Goal: Information Seeking & Learning: Learn about a topic

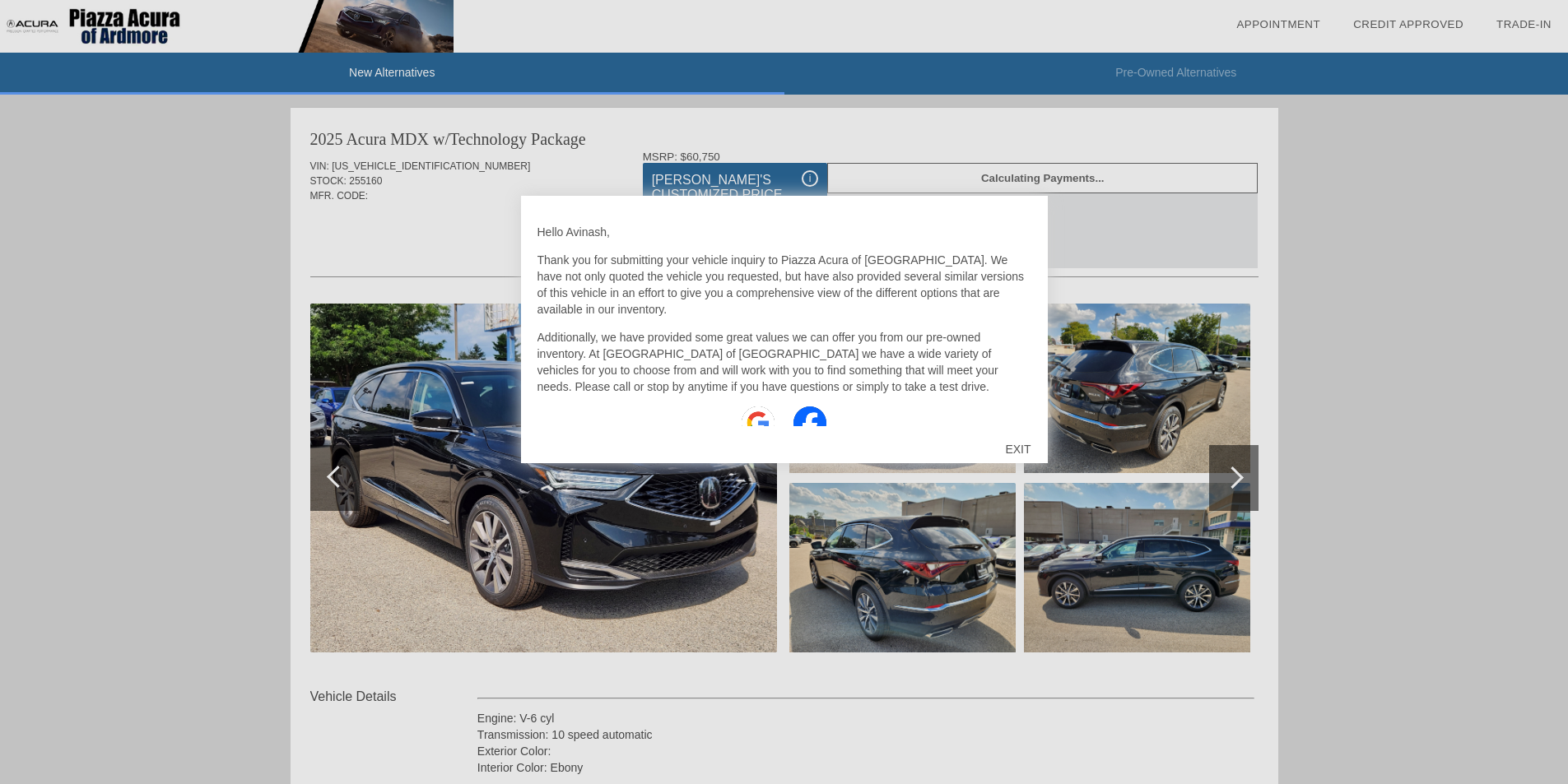
click at [1017, 453] on div "EXIT" at bounding box center [1017, 449] width 58 height 50
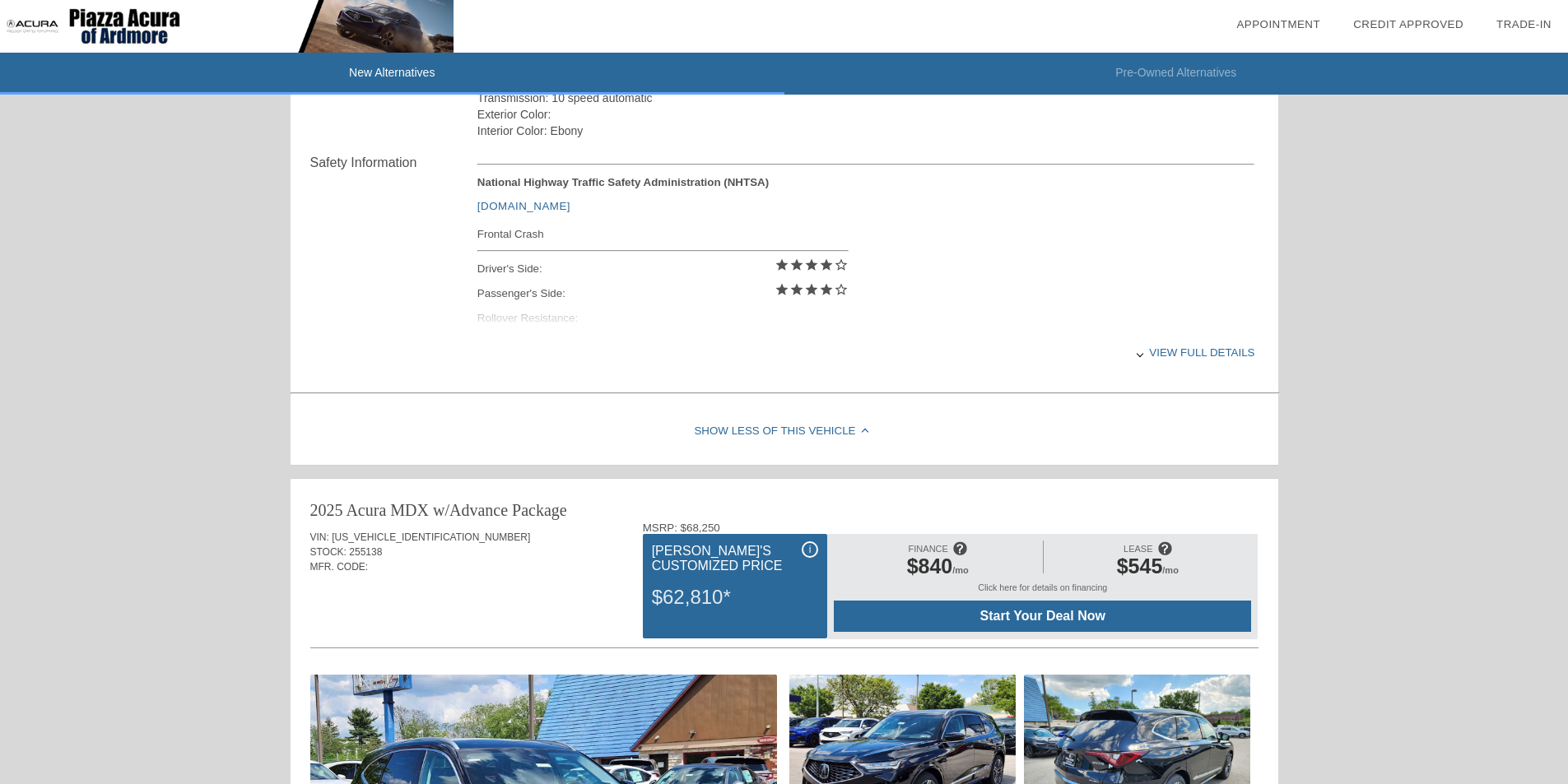
scroll to position [640, 0]
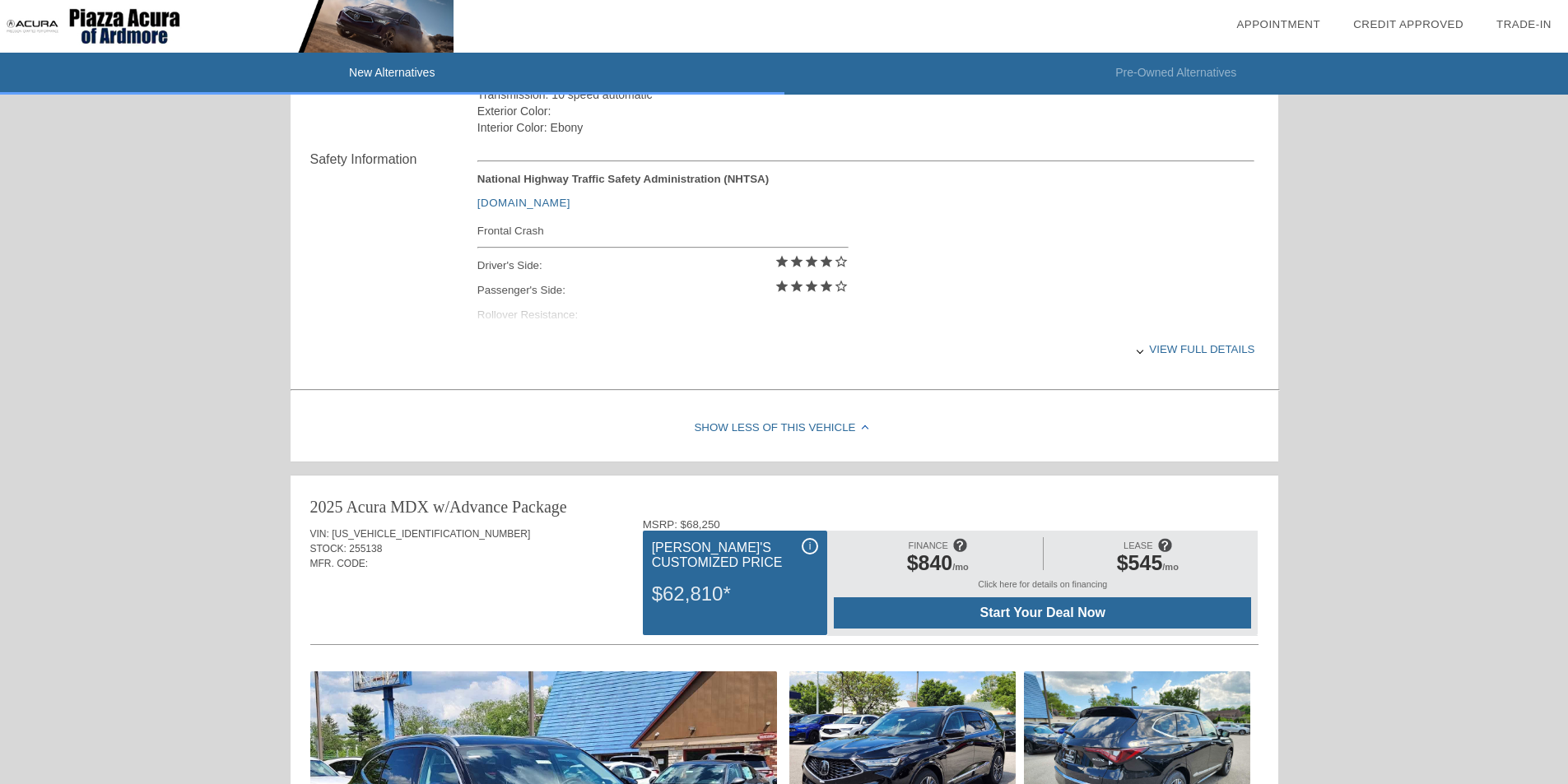
click at [1217, 354] on div "View full details" at bounding box center [866, 349] width 777 height 40
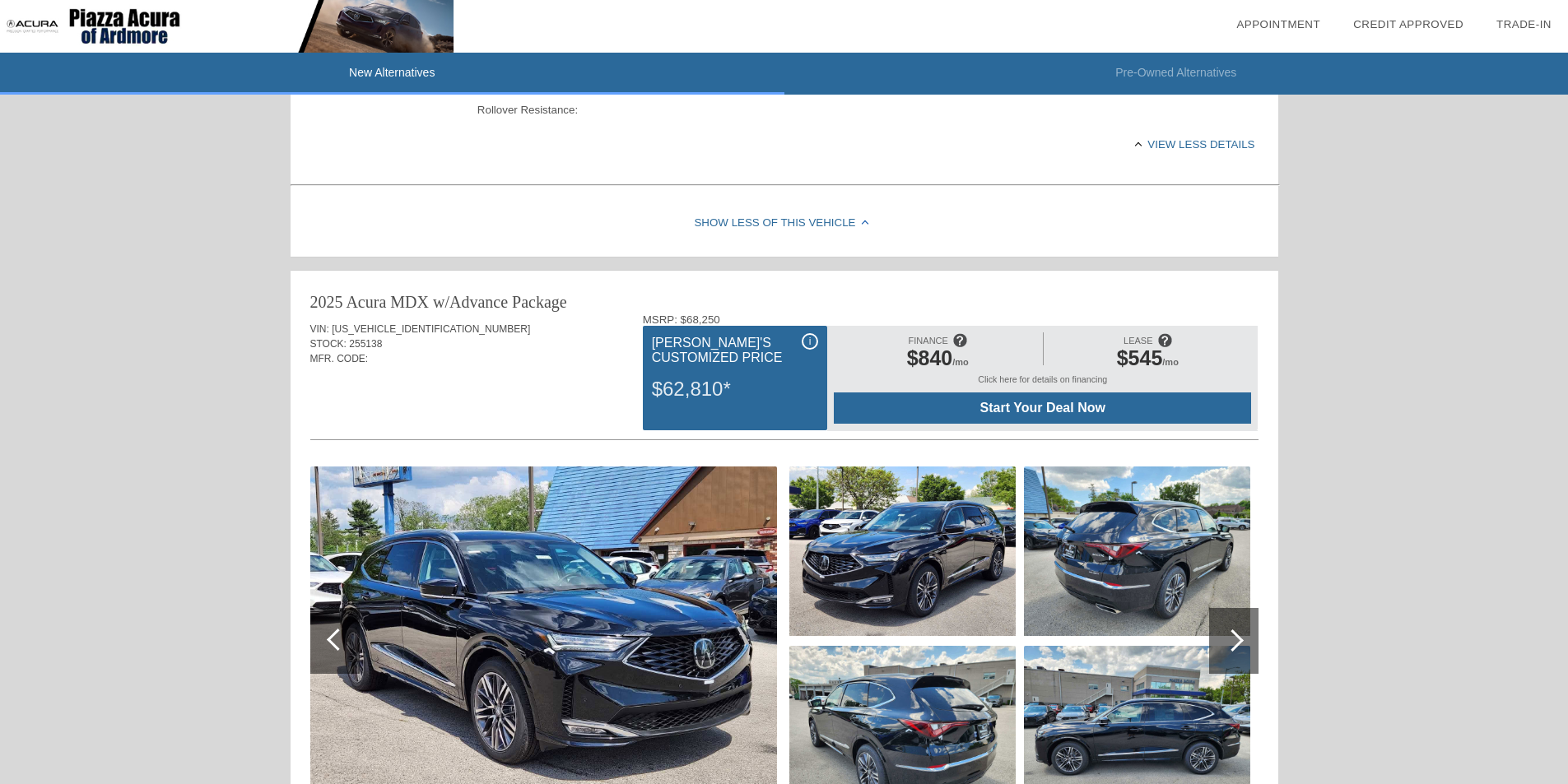
scroll to position [902, 0]
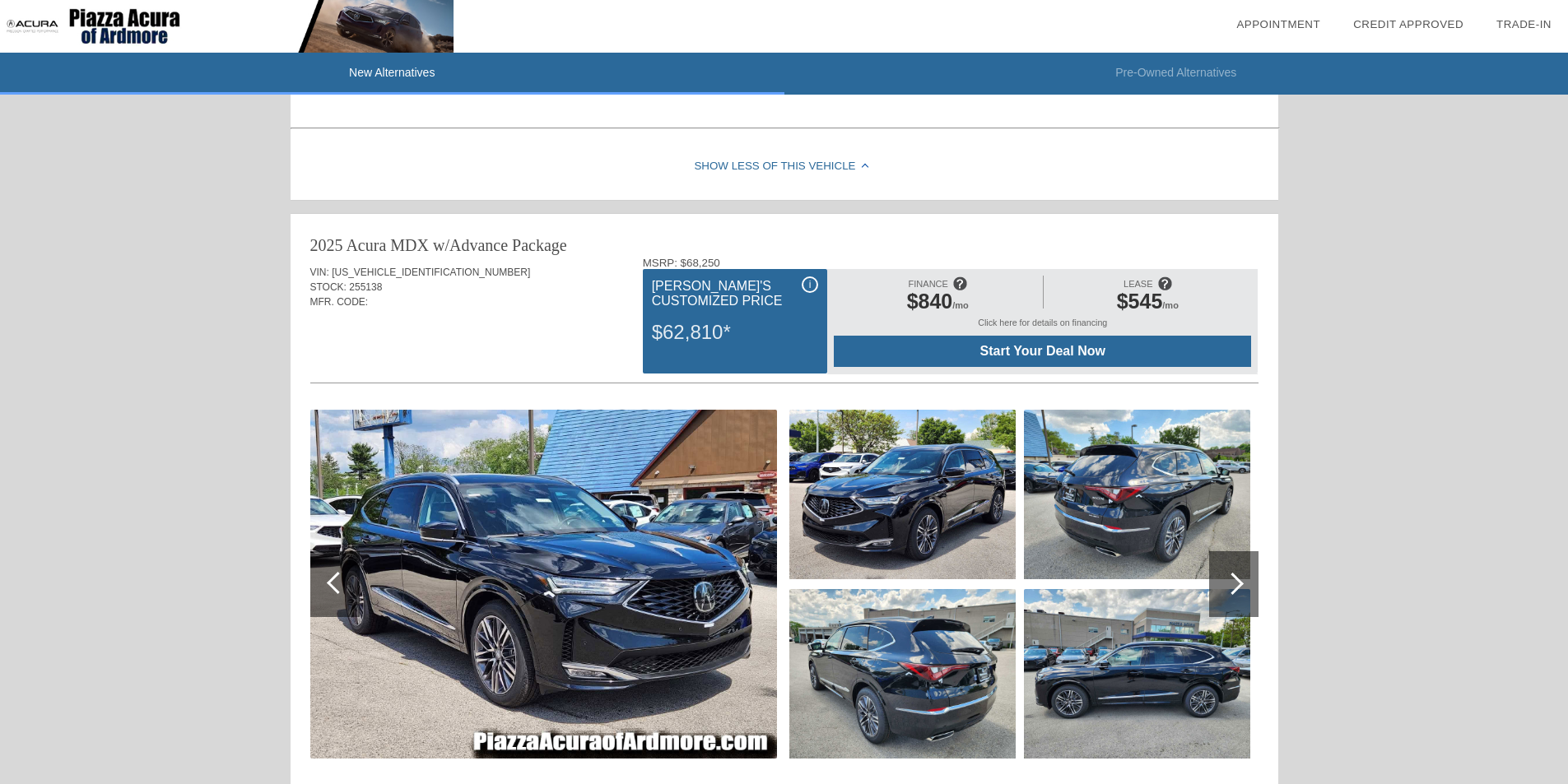
click at [611, 598] on img at bounding box center [543, 584] width 467 height 349
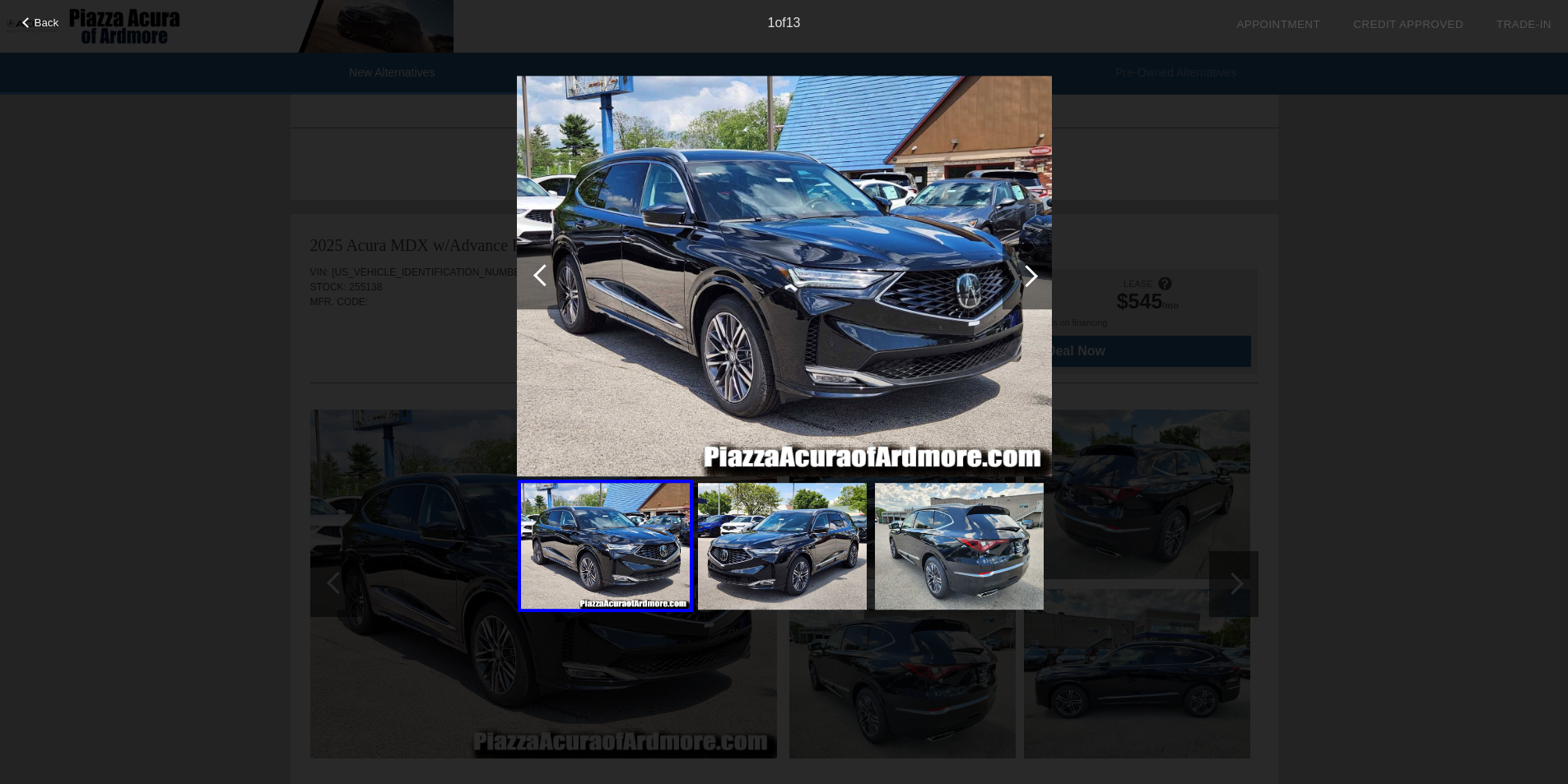
click at [711, 293] on img at bounding box center [784, 276] width 535 height 401
click at [770, 513] on img at bounding box center [782, 546] width 169 height 127
click at [1030, 272] on div at bounding box center [1026, 276] width 22 height 22
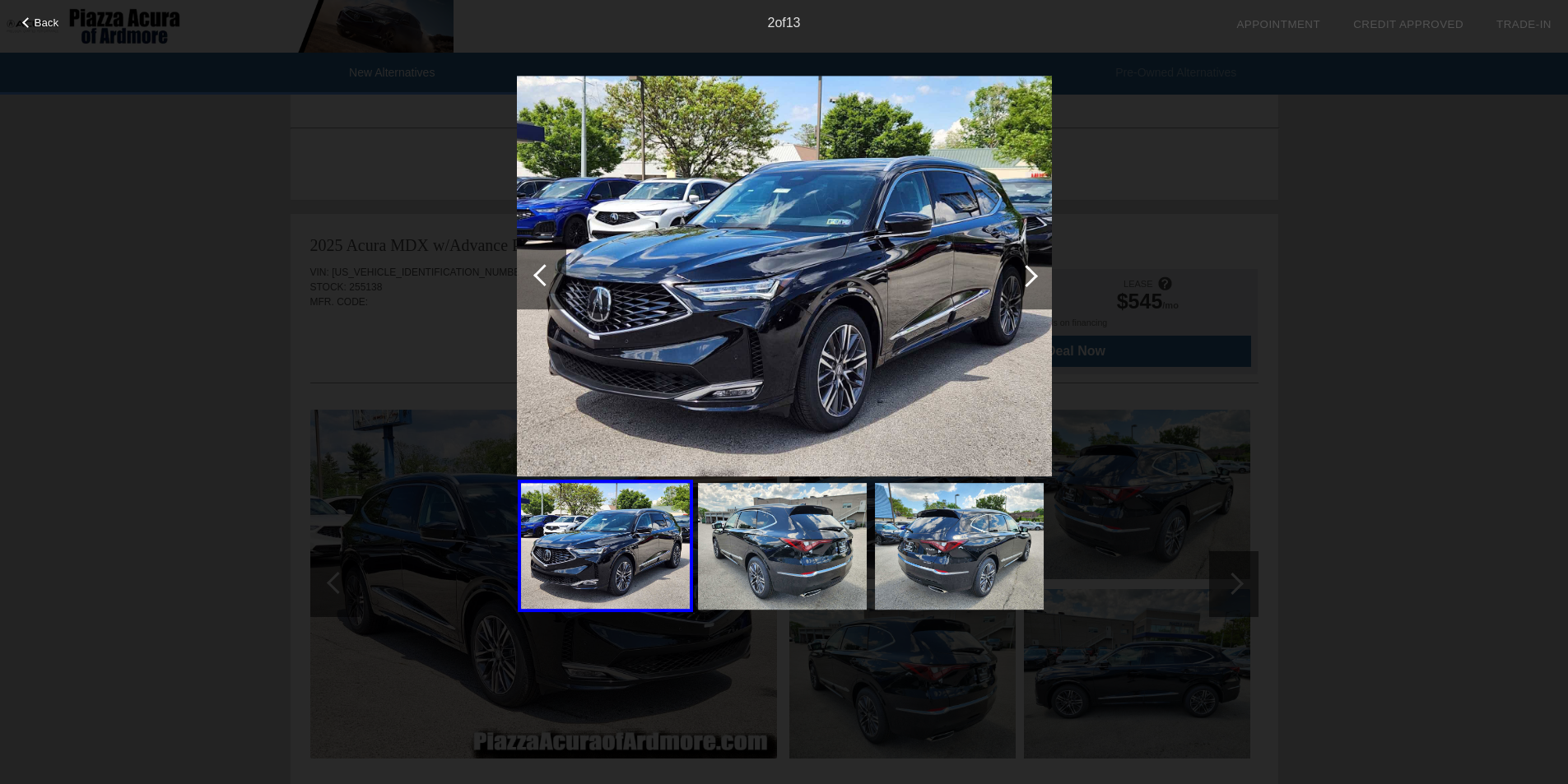
click at [1029, 272] on div at bounding box center [1026, 276] width 22 height 22
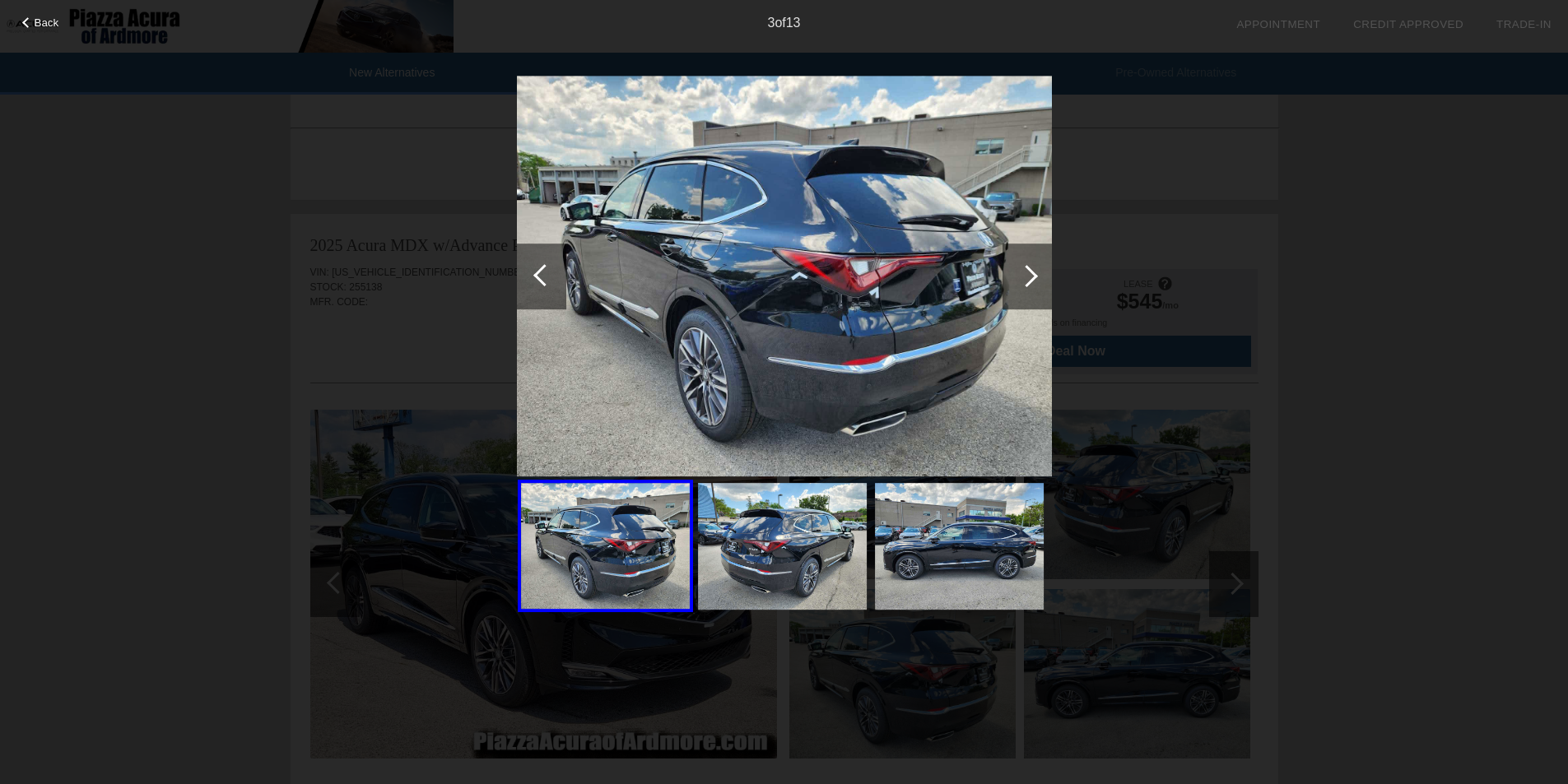
click at [1029, 272] on div at bounding box center [1026, 276] width 22 height 22
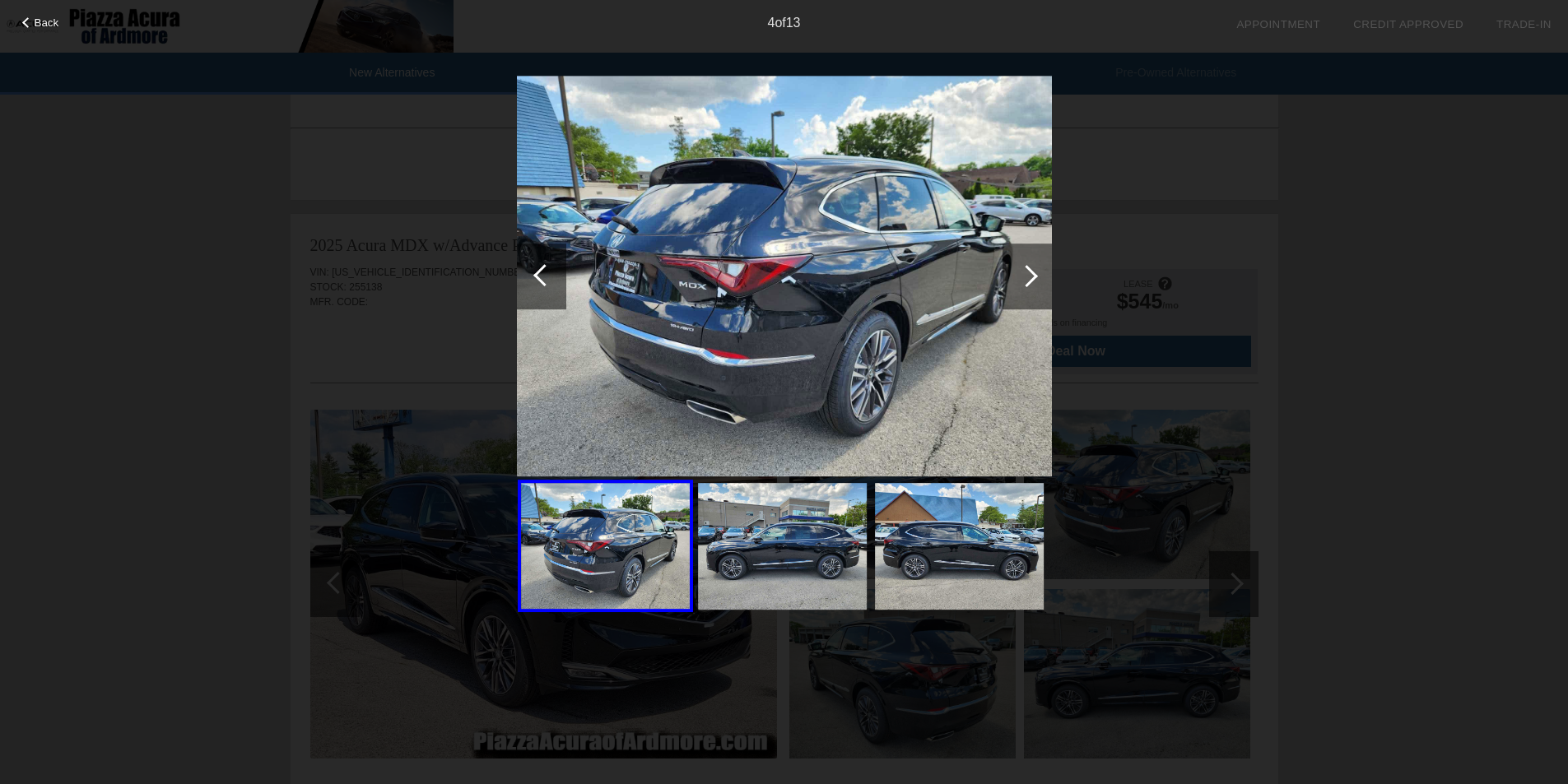
click at [1029, 272] on div at bounding box center [1026, 276] width 22 height 22
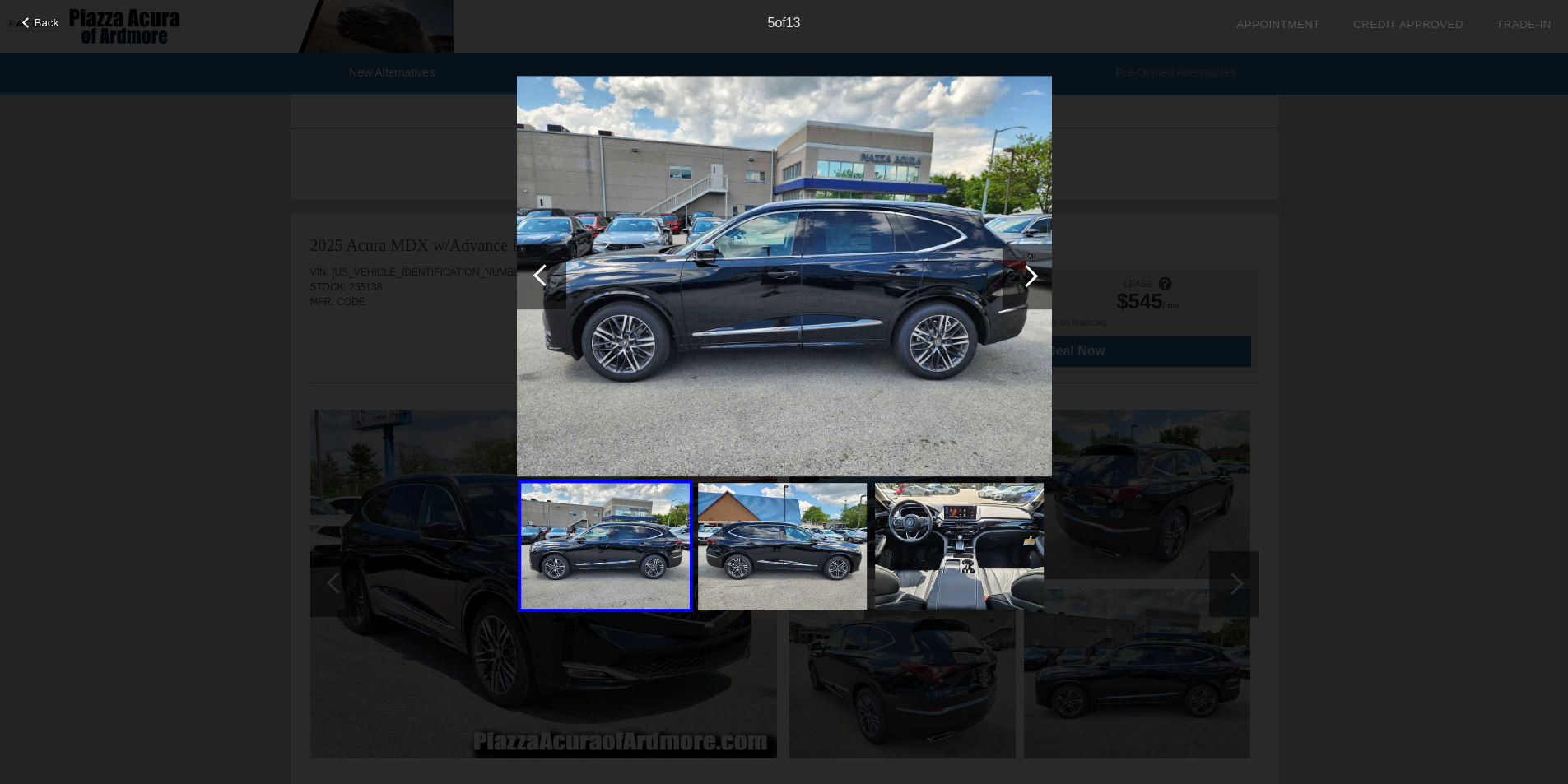
click at [1029, 272] on div at bounding box center [1026, 276] width 22 height 22
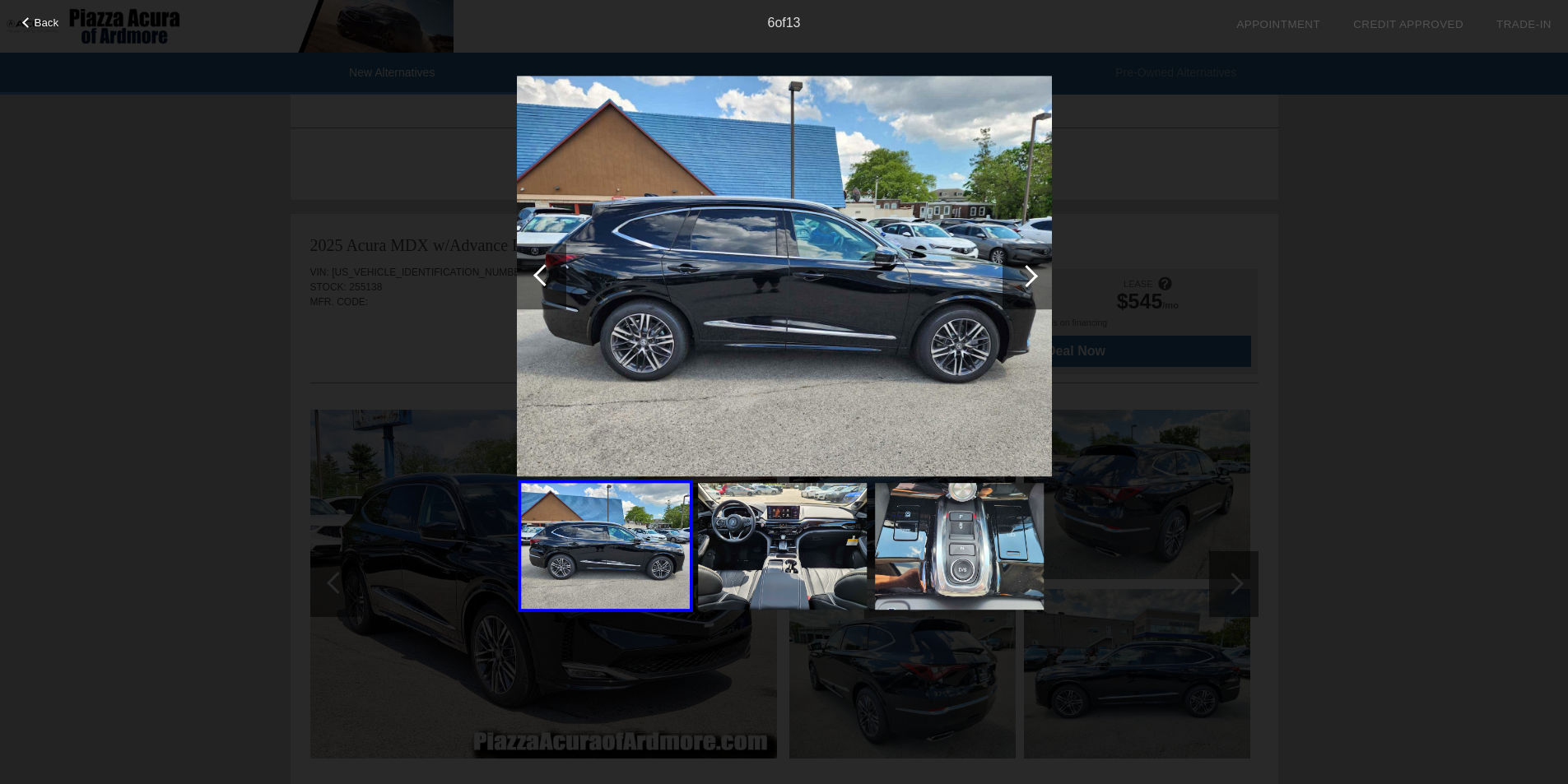
click at [1029, 272] on div at bounding box center [1026, 276] width 22 height 22
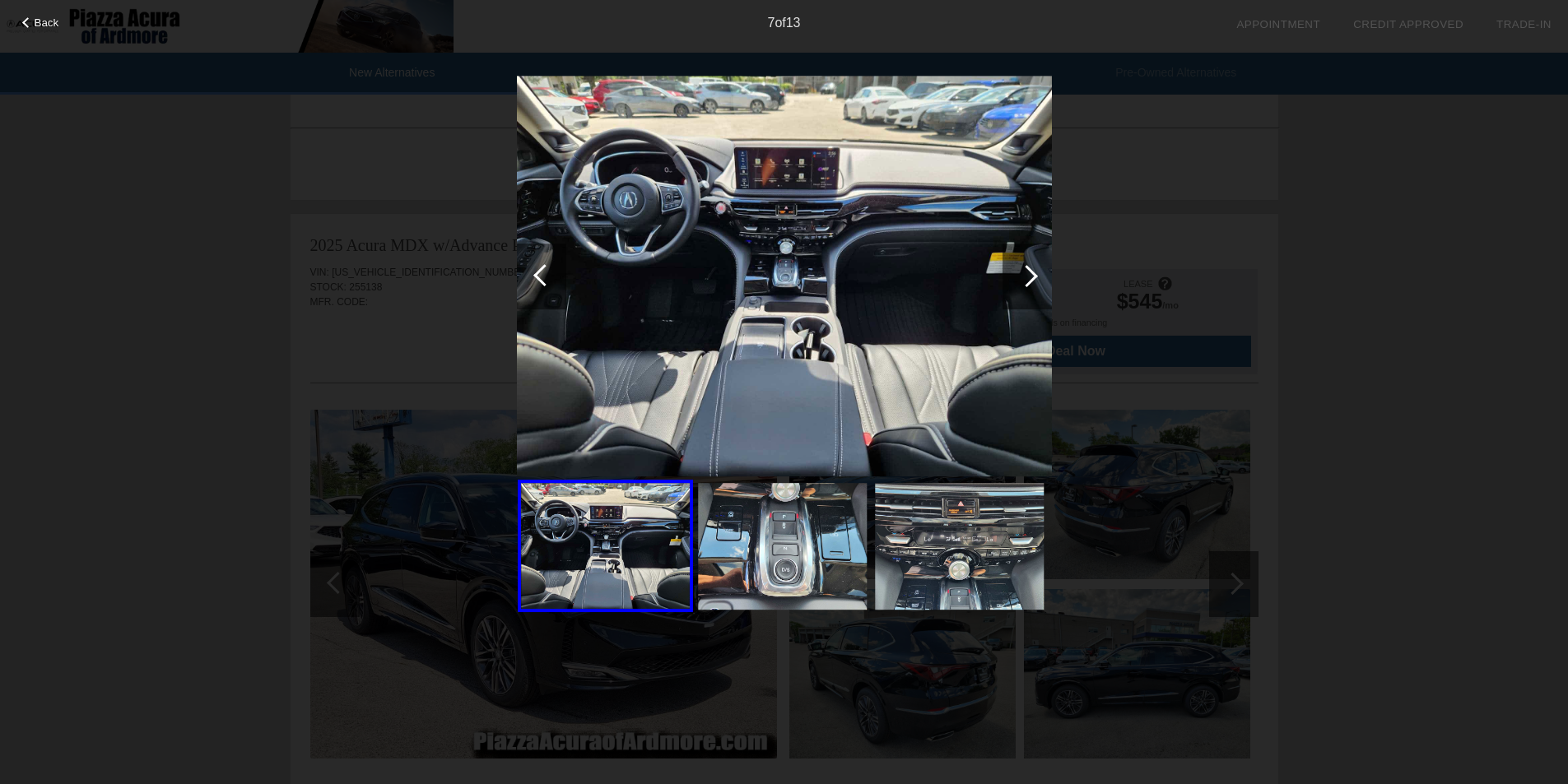
click at [1029, 272] on div at bounding box center [1026, 276] width 22 height 22
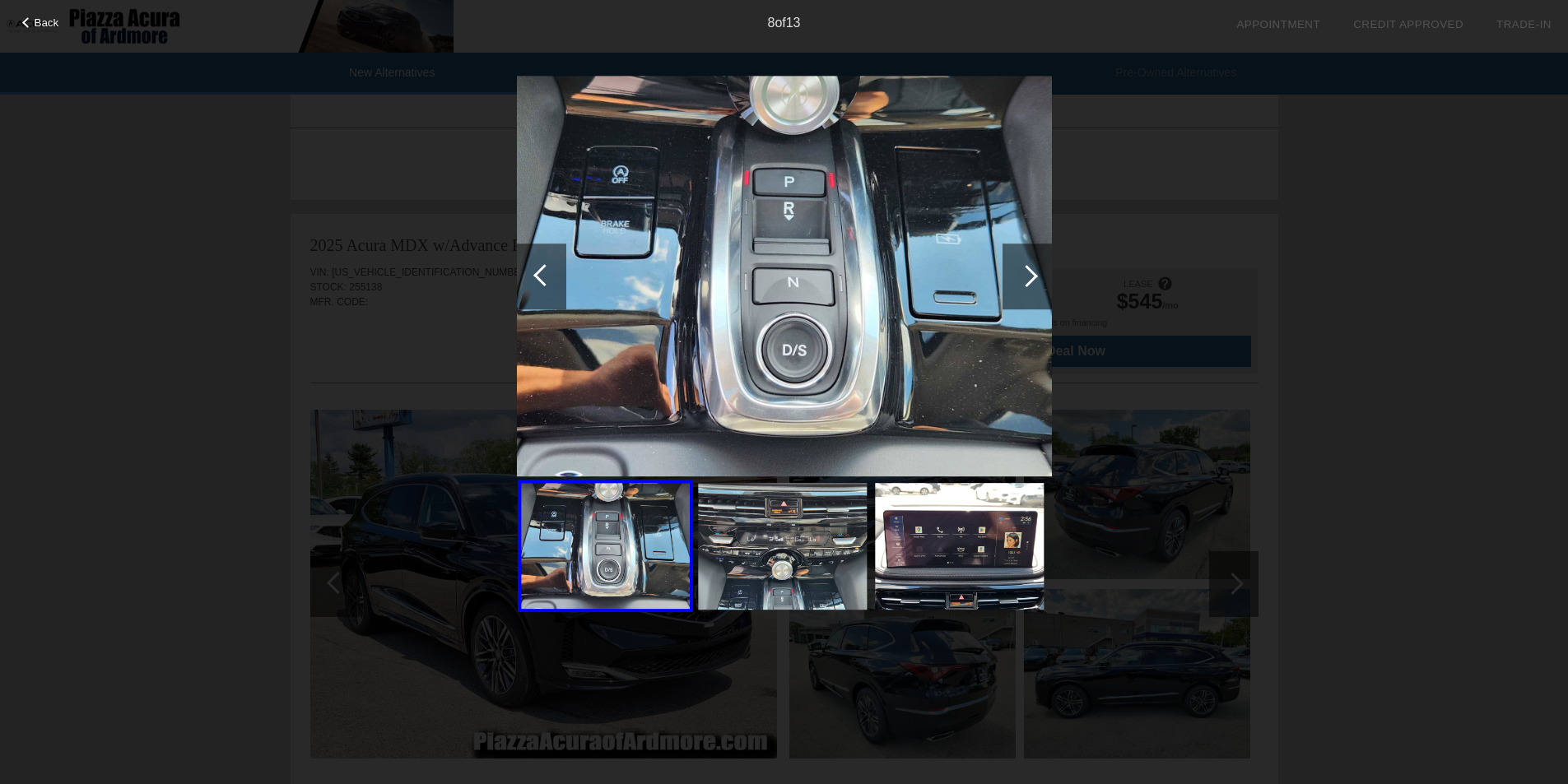
click at [1029, 272] on div at bounding box center [1026, 276] width 22 height 22
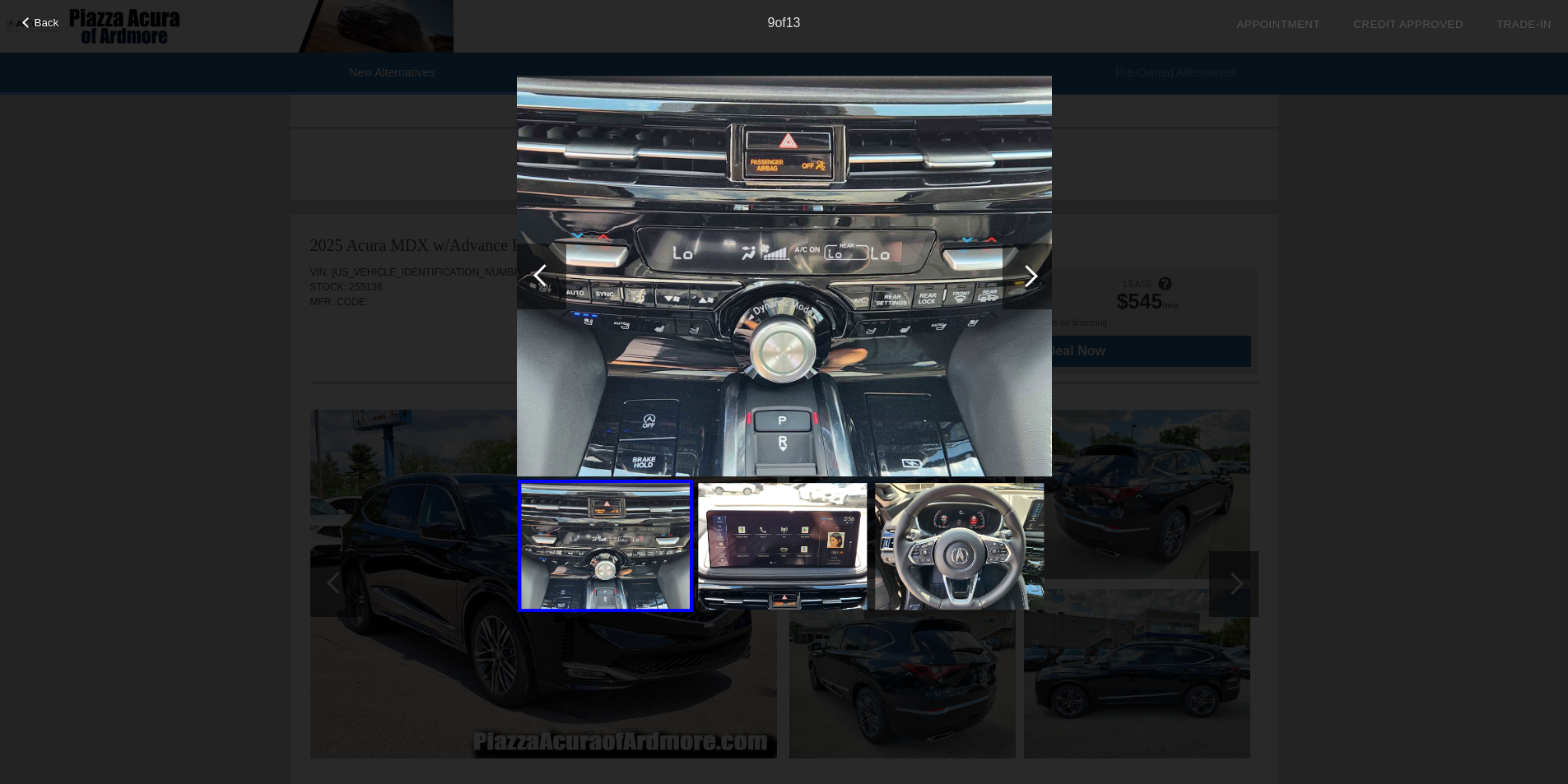
click at [1029, 272] on div at bounding box center [1026, 276] width 22 height 22
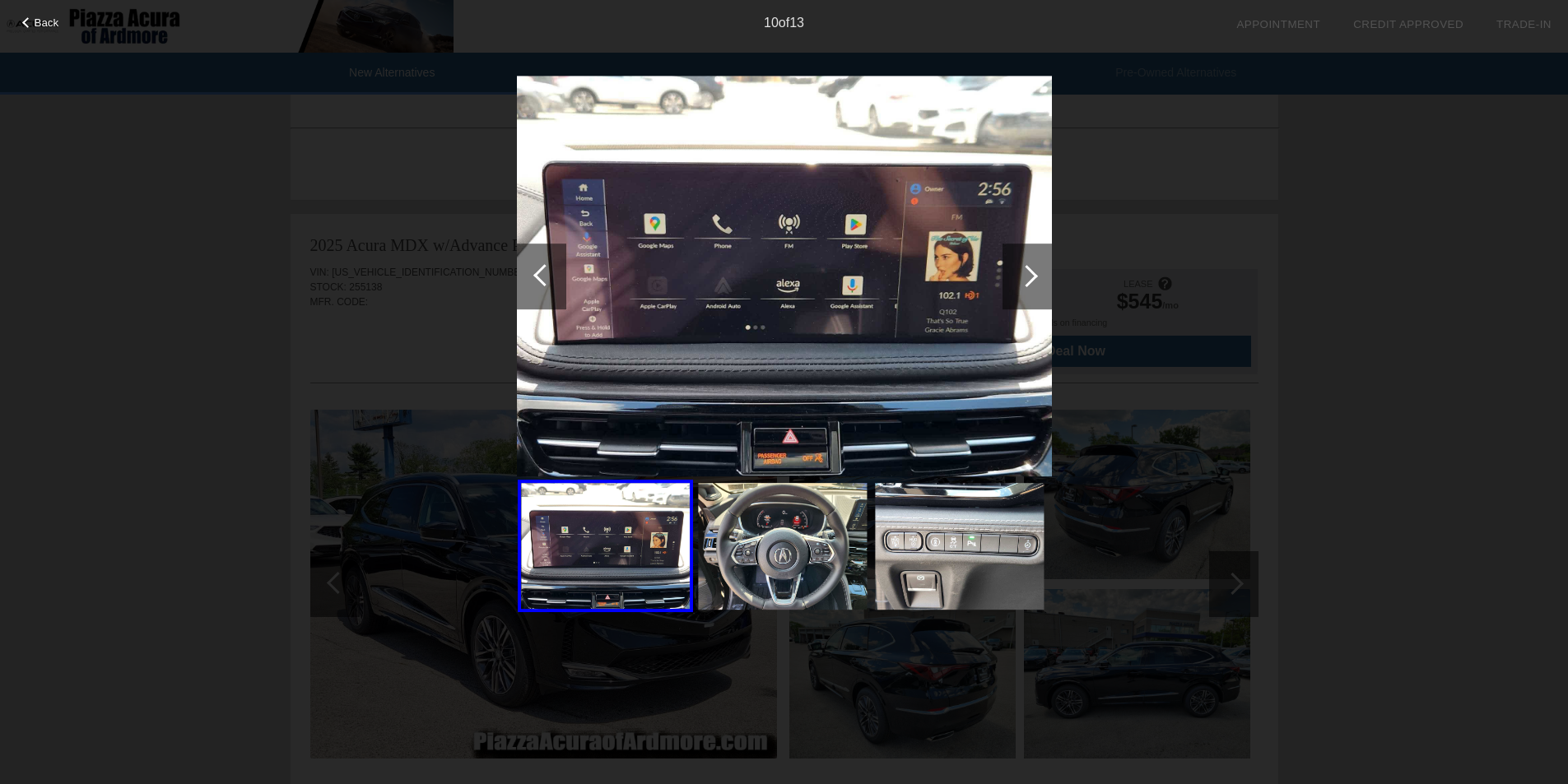
click at [1029, 272] on div at bounding box center [1026, 276] width 22 height 22
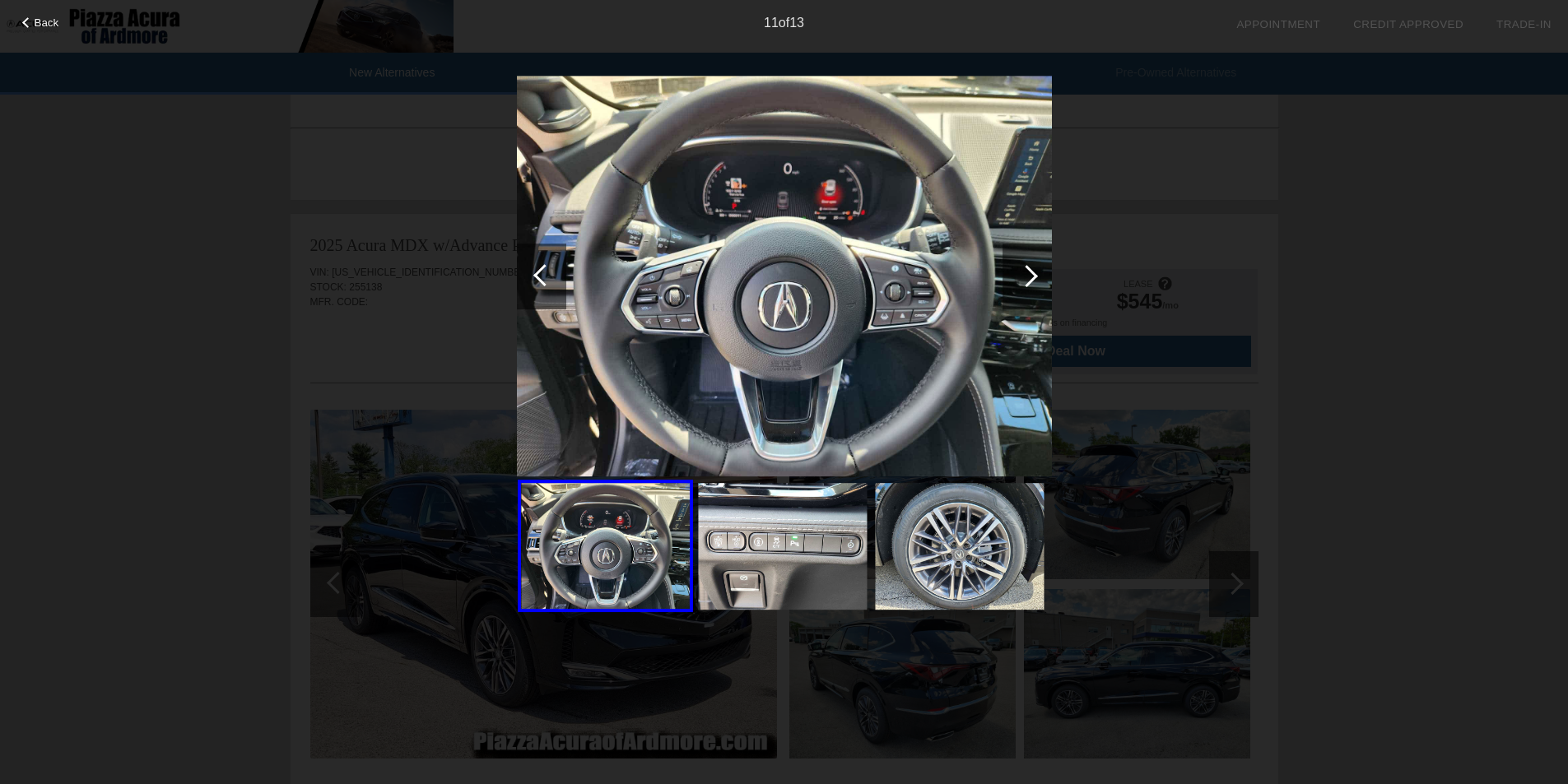
click at [1029, 272] on div at bounding box center [1026, 276] width 22 height 22
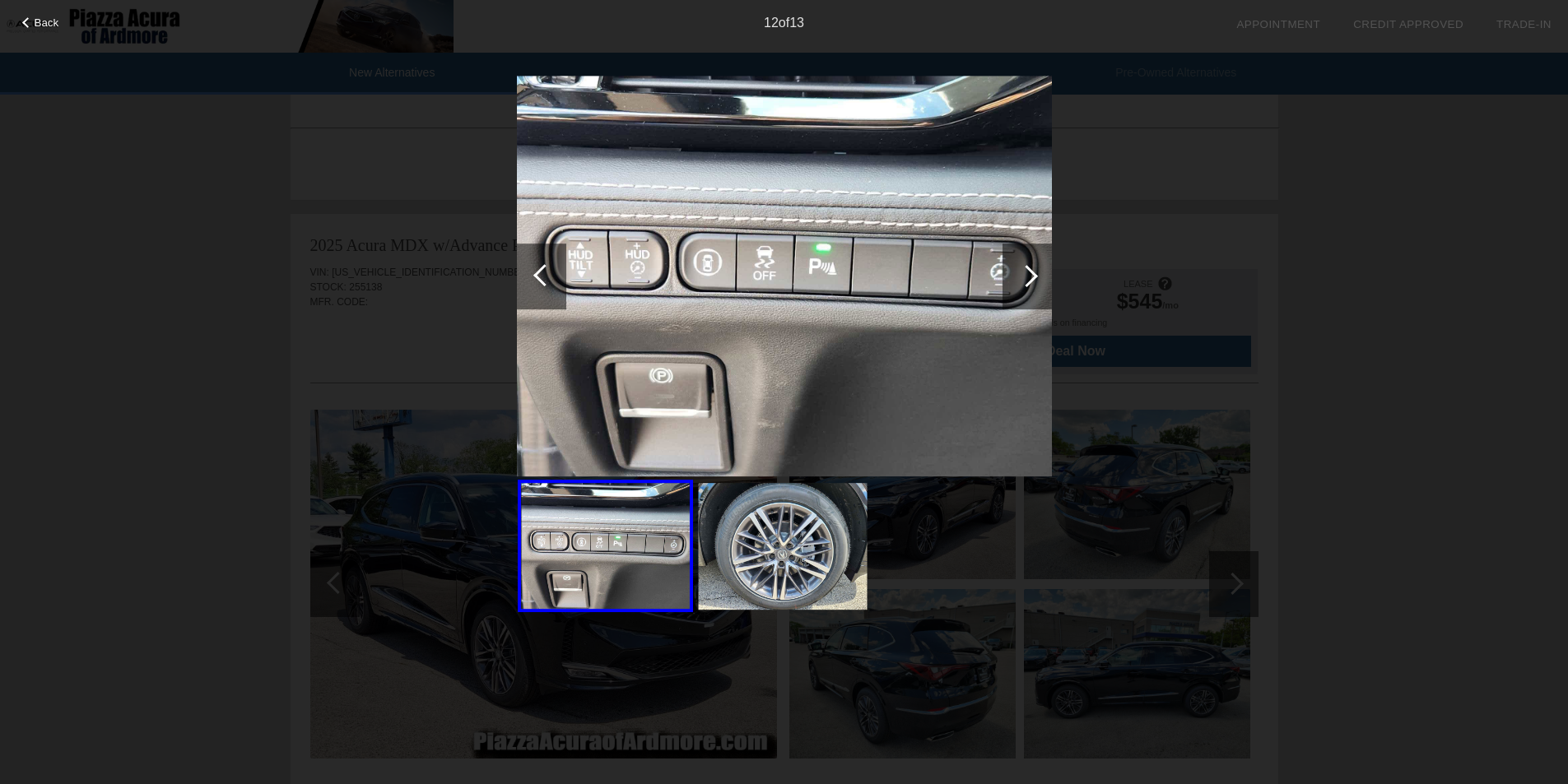
click at [1029, 272] on div at bounding box center [1026, 276] width 22 height 22
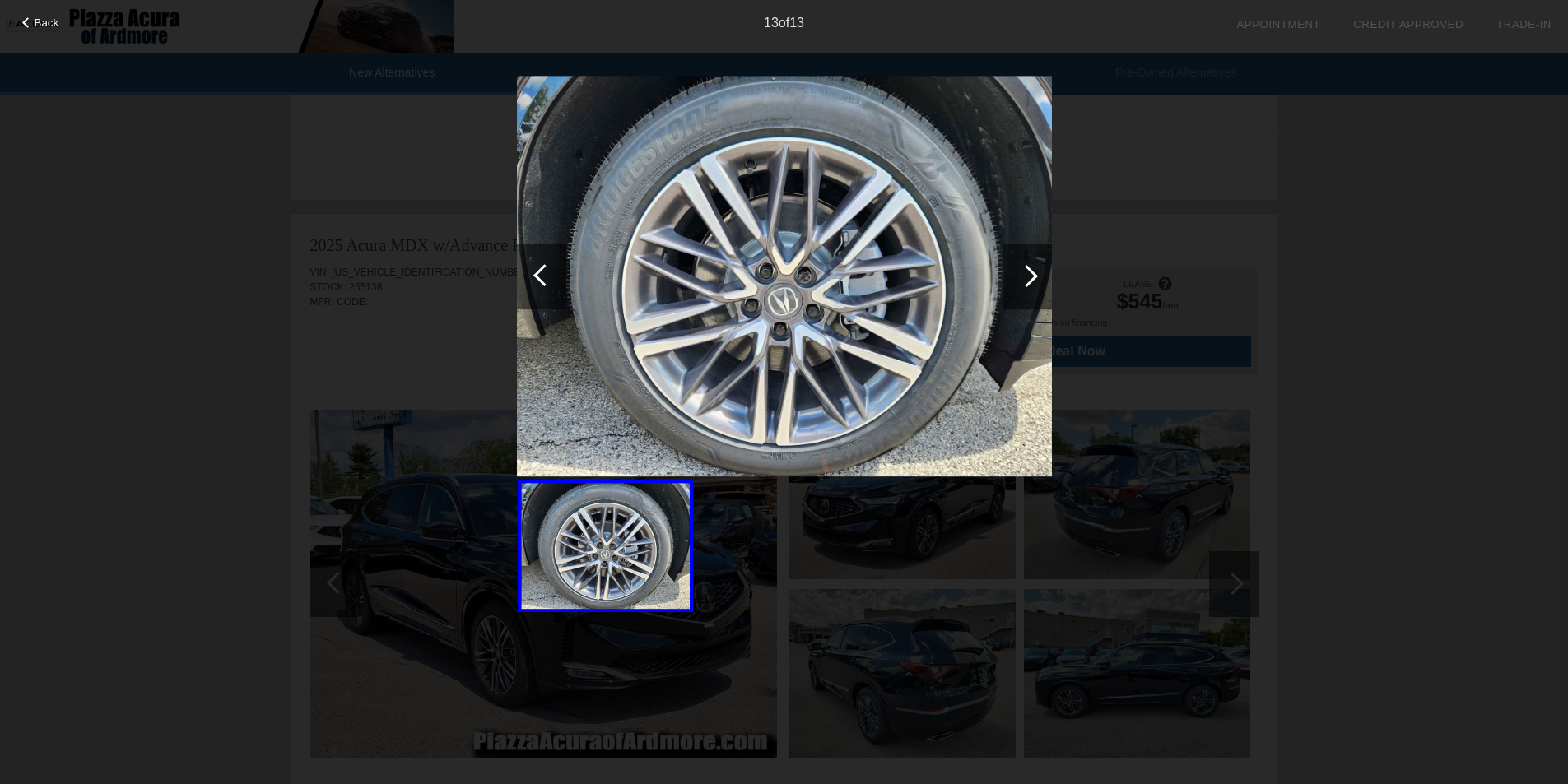
click at [1029, 272] on div at bounding box center [1026, 276] width 22 height 22
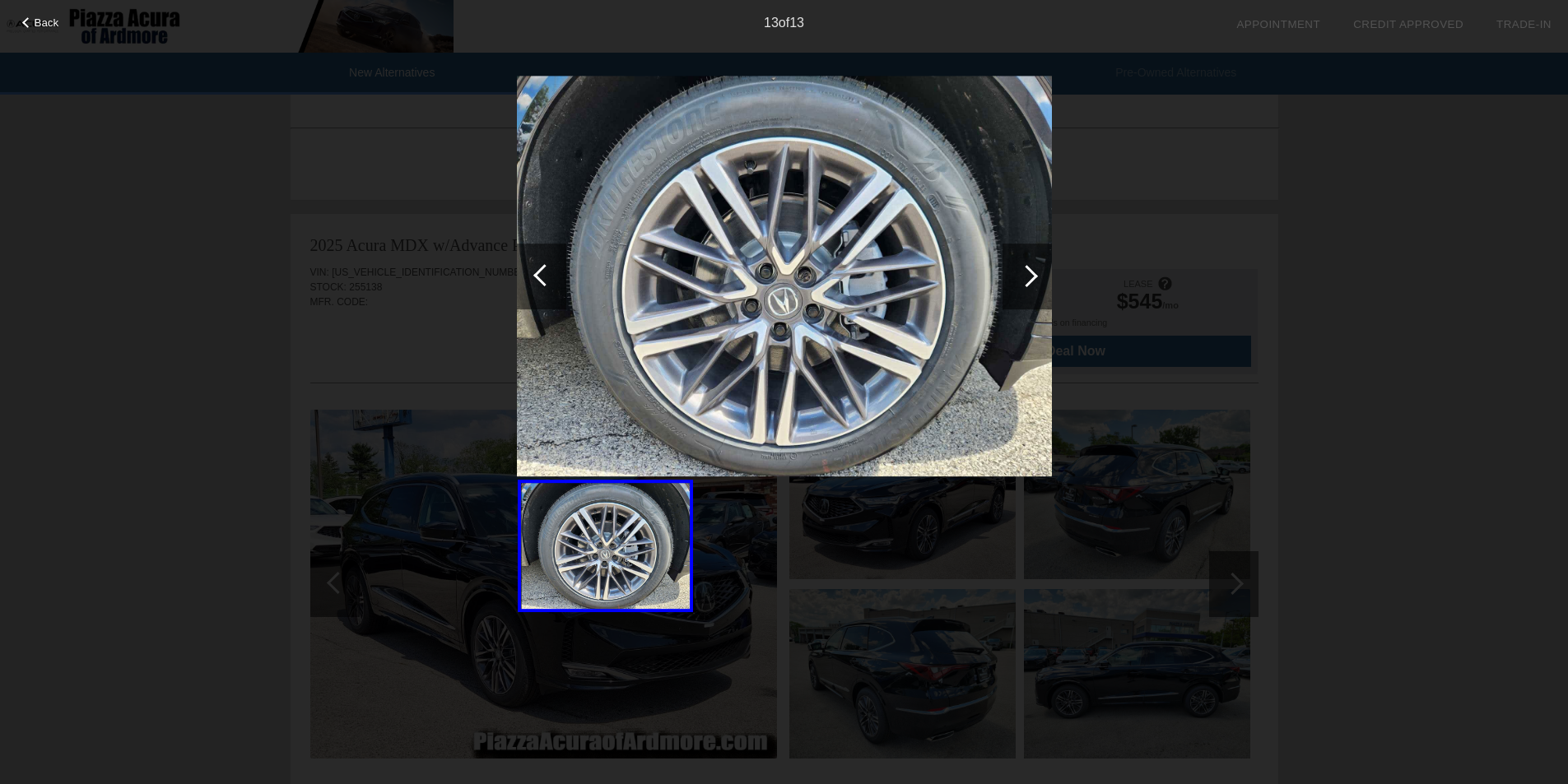
click at [1028, 272] on div at bounding box center [1026, 276] width 22 height 22
click at [20, 24] on div "Back" at bounding box center [41, 21] width 82 height 8
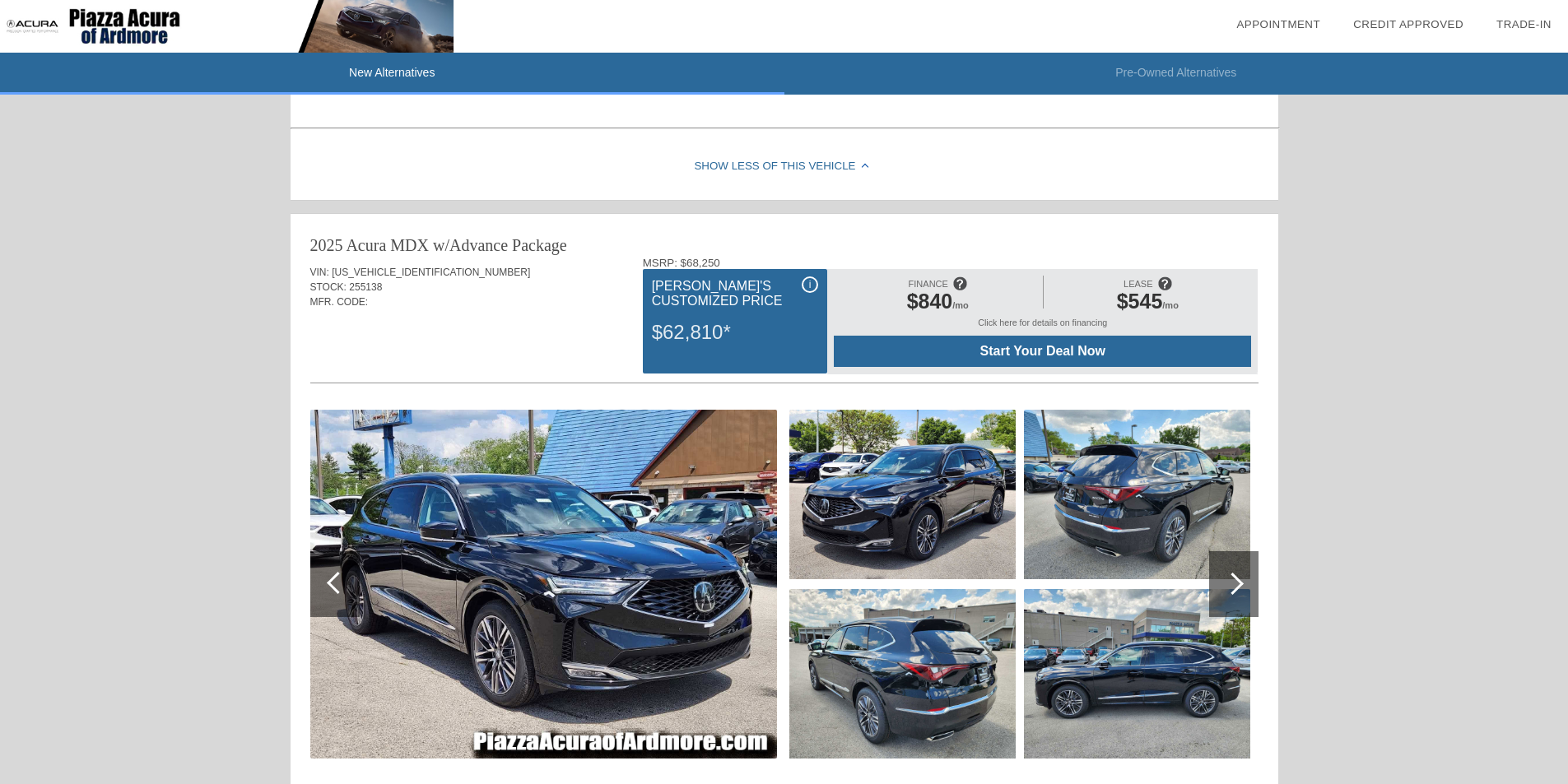
click at [960, 283] on span at bounding box center [960, 283] width 15 height 27
